Goal: Transaction & Acquisition: Purchase product/service

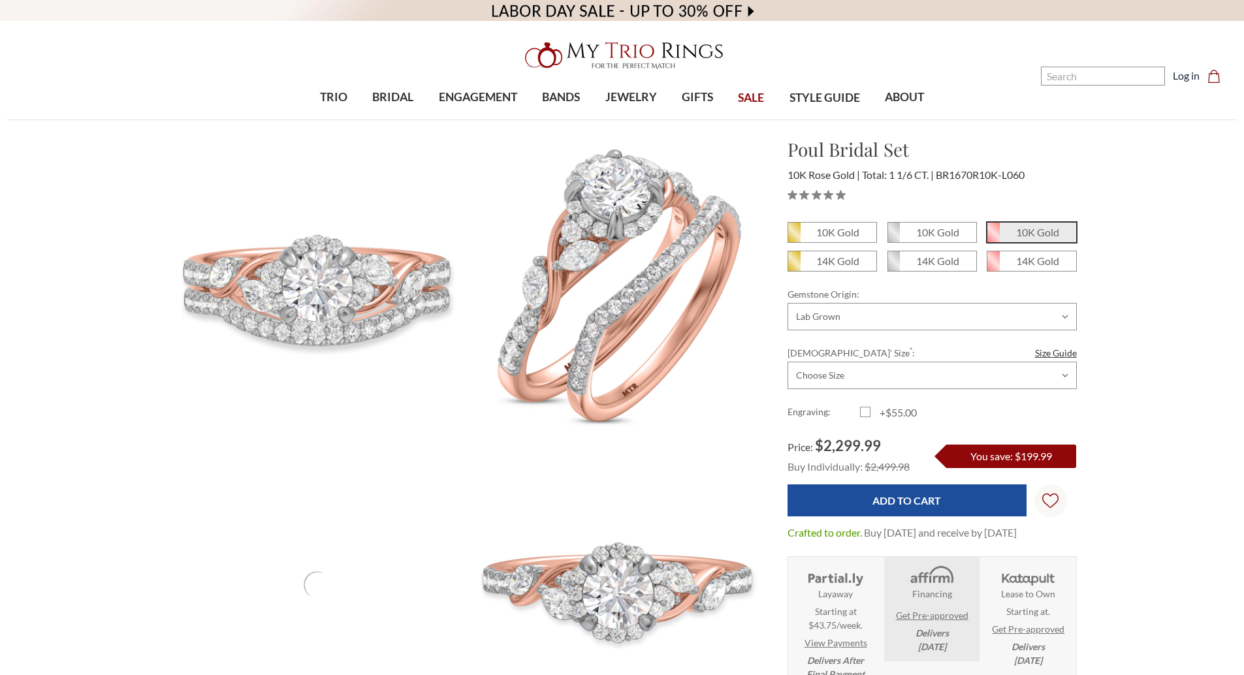
select select "20268131"
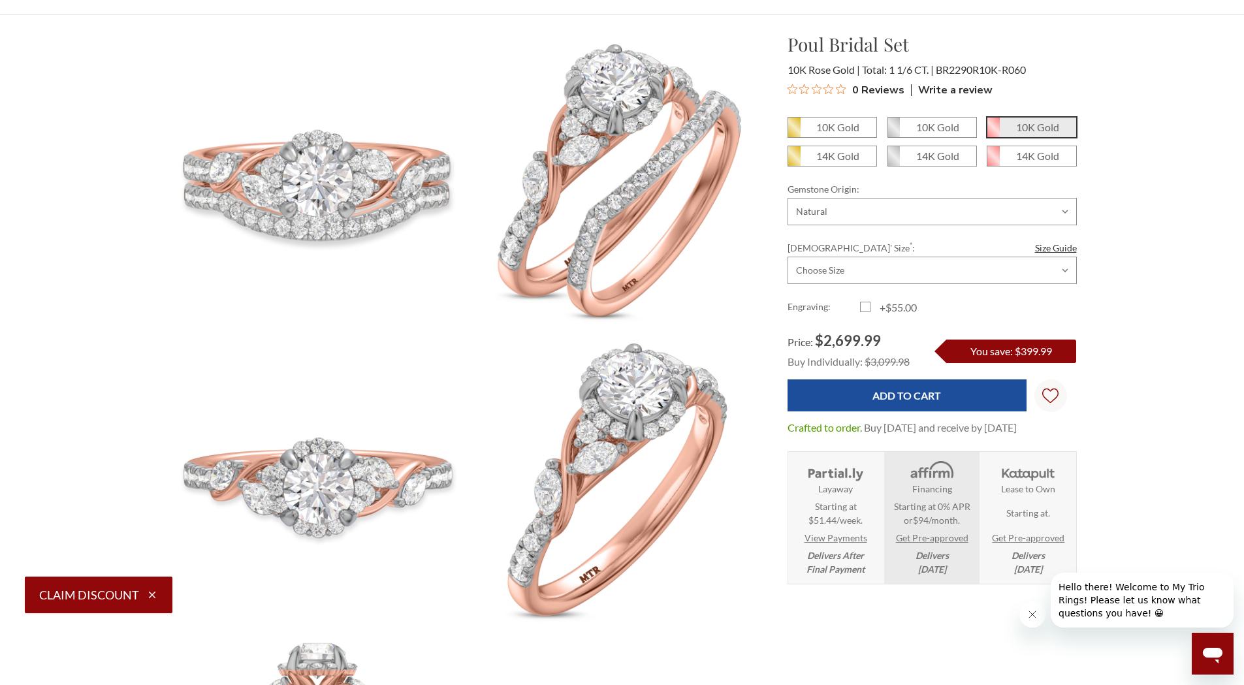
scroll to position [65, 0]
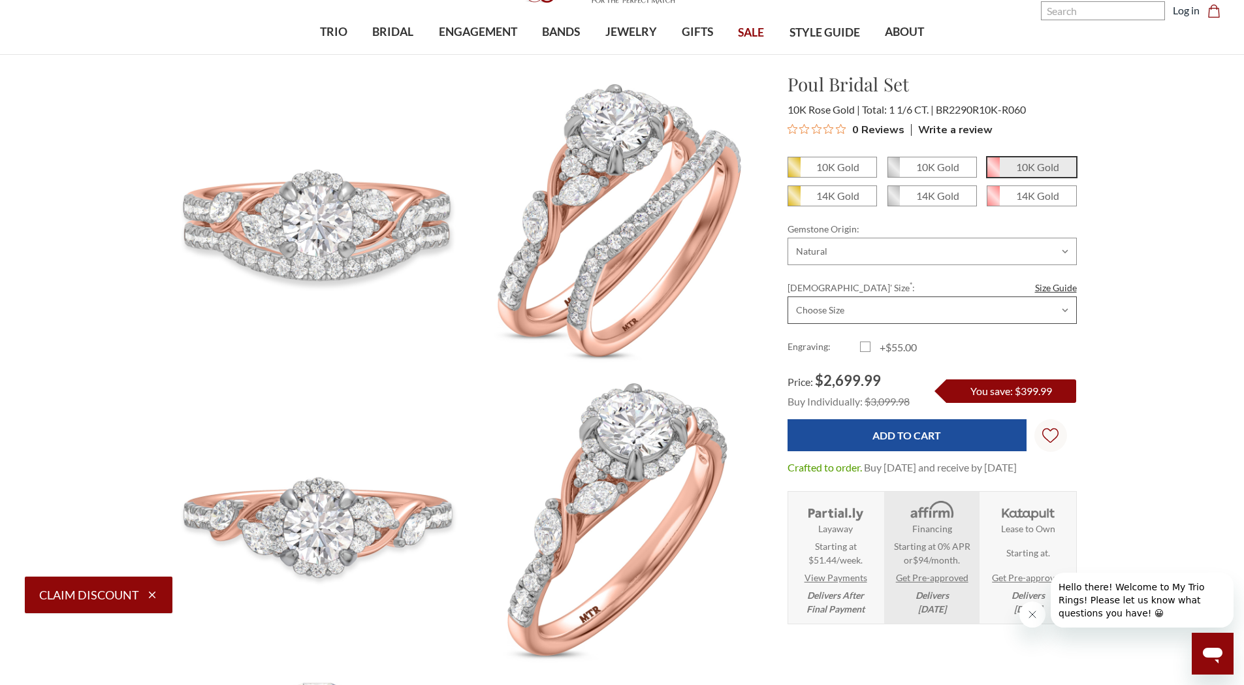
click at [914, 305] on select "Choose Size 3.00 3.25 3.50 3.75 4.00 4.25 4.50 4.75 5.00 5.25 5.50 5.75 6.00 6.…" at bounding box center [932, 310] width 289 height 27
